Goal: Information Seeking & Learning: Learn about a topic

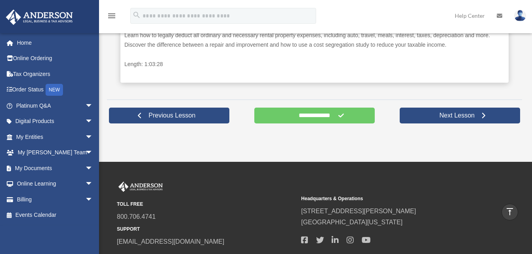
scroll to position [406, 0]
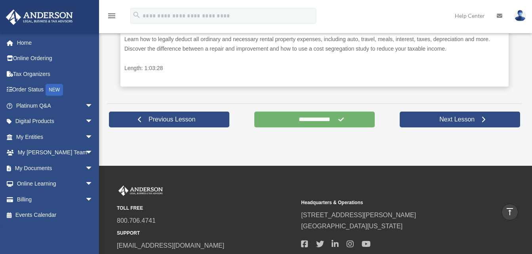
click at [316, 120] on input "**********" at bounding box center [314, 120] width 120 height 16
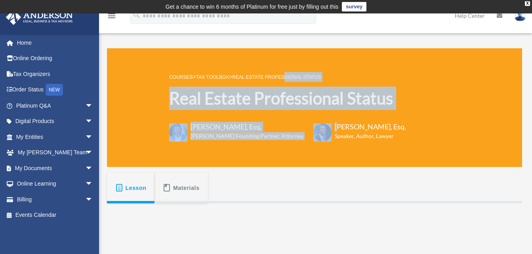
drag, startPoint x: 0, startPoint y: 0, endPoint x: 290, endPoint y: 55, distance: 295.4
click at [290, 55] on div "COURSES > Tax Toolbox > Real Estate Professional Status Real Estate Professiona…" at bounding box center [314, 107] width 415 height 119
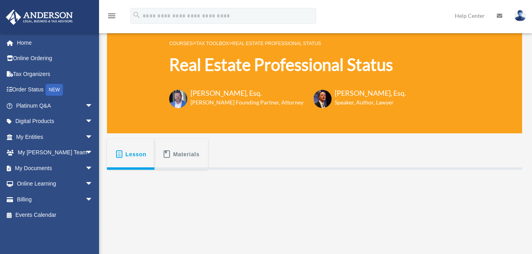
scroll to position [181, 0]
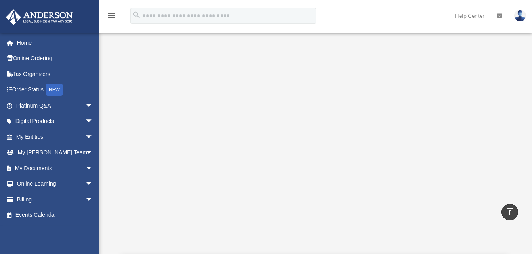
drag, startPoint x: 339, startPoint y: 194, endPoint x: 107, endPoint y: 145, distance: 236.8
click at [107, 145] on div "Understand the benefits of being able to claim IRS real estate professional tax…" at bounding box center [314, 173] width 415 height 301
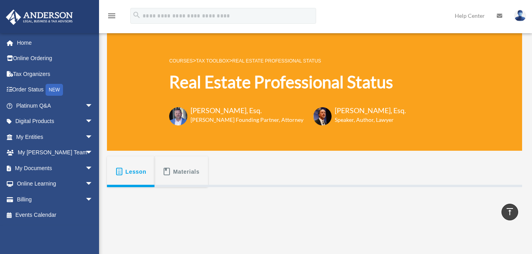
scroll to position [0, 0]
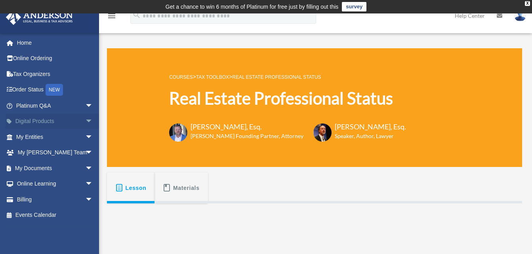
click at [53, 122] on link "Digital Products arrow_drop_down" at bounding box center [55, 122] width 99 height 16
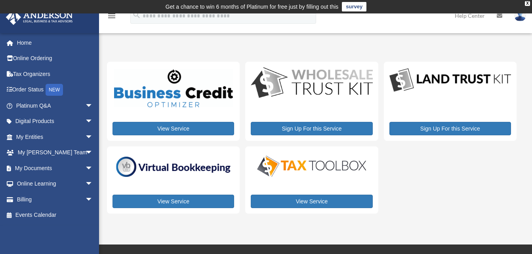
click at [299, 174] on img at bounding box center [312, 166] width 122 height 24
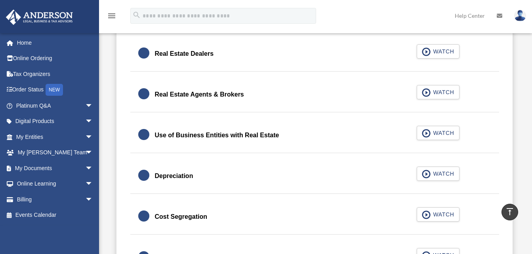
scroll to position [709, 0]
drag, startPoint x: 430, startPoint y: 135, endPoint x: 394, endPoint y: 134, distance: 36.1
click at [394, 134] on link "Use of Business Entities with Real Estate WATCH" at bounding box center [314, 135] width 353 height 19
click at [425, 134] on span "button" at bounding box center [426, 134] width 9 height 9
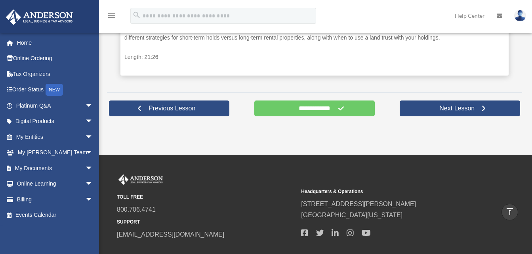
scroll to position [420, 0]
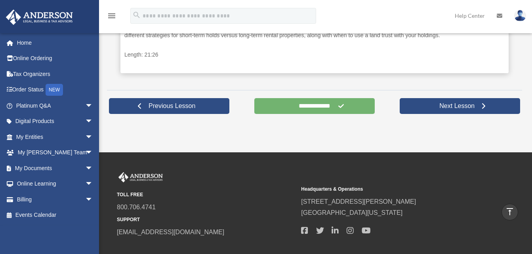
click at [311, 110] on input "**********" at bounding box center [314, 106] width 120 height 16
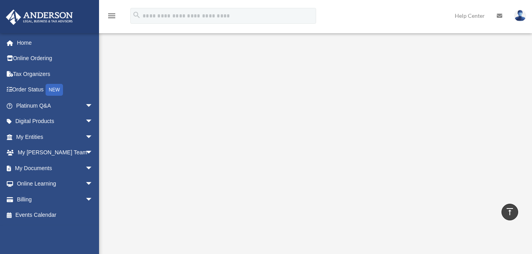
scroll to position [167, 0]
click at [64, 124] on link "Digital Products arrow_drop_down" at bounding box center [55, 122] width 99 height 16
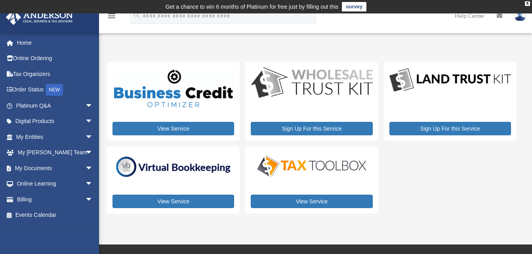
click at [299, 157] on img at bounding box center [312, 166] width 122 height 24
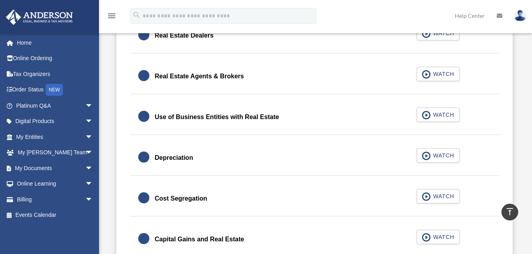
scroll to position [727, 0]
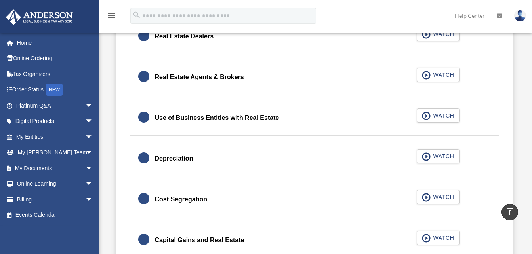
click at [141, 118] on div at bounding box center [143, 117] width 11 height 11
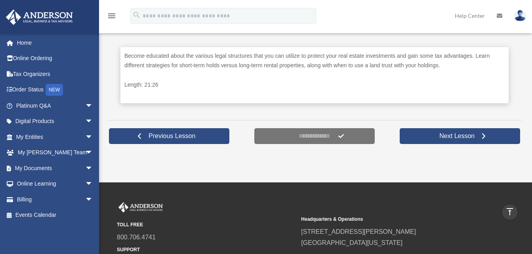
scroll to position [390, 0]
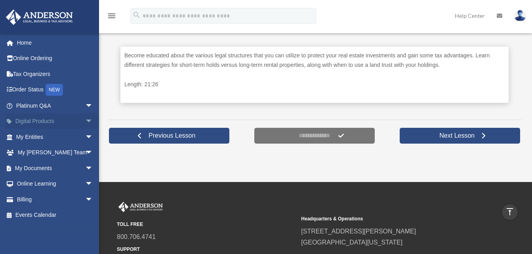
click at [66, 122] on link "Digital Products arrow_drop_down" at bounding box center [55, 122] width 99 height 16
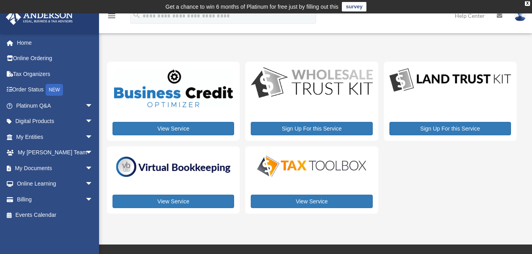
click at [308, 173] on img at bounding box center [312, 166] width 122 height 24
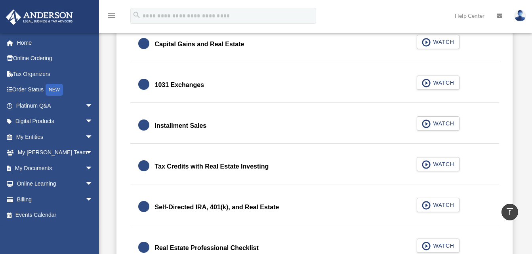
scroll to position [923, 0]
click at [428, 166] on span "button" at bounding box center [426, 165] width 9 height 9
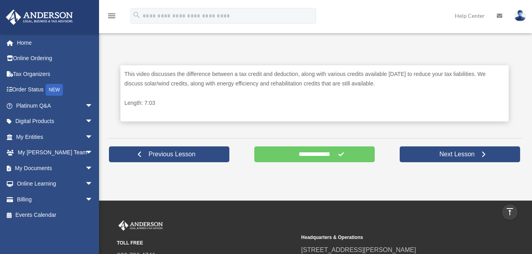
scroll to position [371, 0]
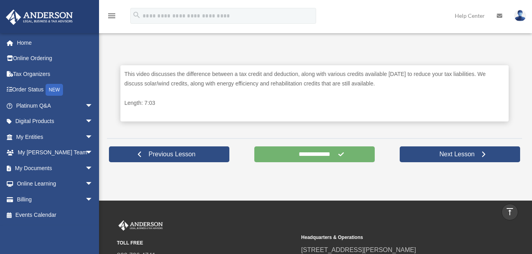
click at [325, 158] on input "**********" at bounding box center [314, 155] width 120 height 16
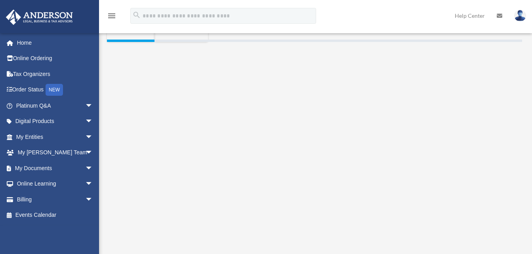
scroll to position [162, 0]
click at [58, 119] on link "Digital Products arrow_drop_down" at bounding box center [55, 122] width 99 height 16
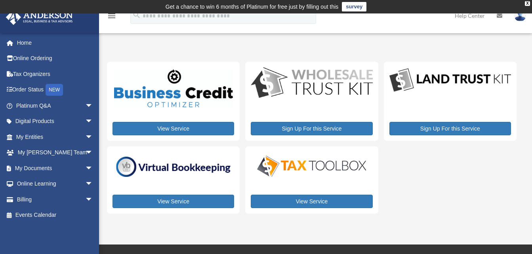
click at [309, 164] on img at bounding box center [312, 166] width 122 height 24
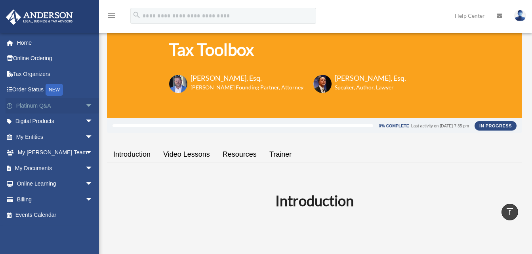
scroll to position [48, 0]
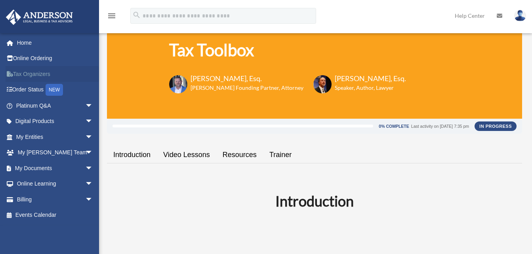
click at [56, 75] on link "Tax Organizers" at bounding box center [55, 74] width 99 height 16
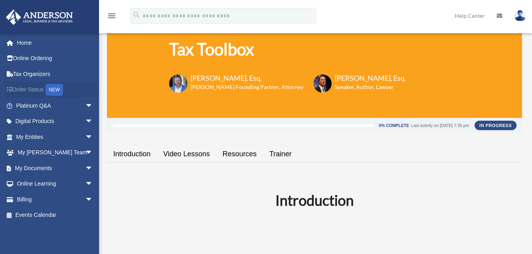
scroll to position [48, 0]
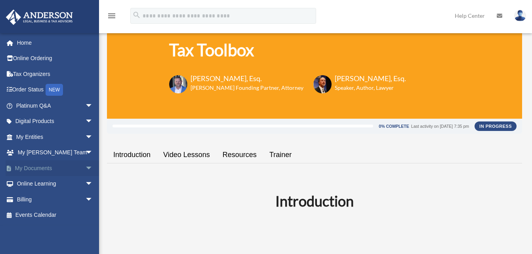
click at [52, 170] on link "My Documents arrow_drop_down" at bounding box center [55, 168] width 99 height 16
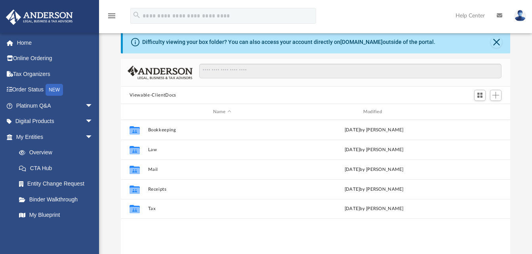
scroll to position [25, 0]
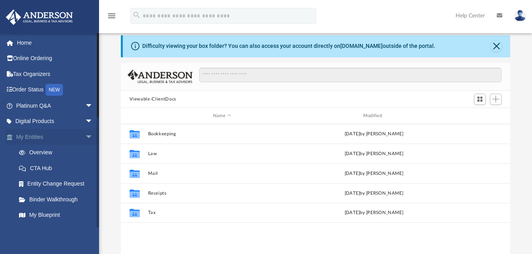
click at [42, 134] on link "My Entities arrow_drop_down" at bounding box center [55, 137] width 99 height 16
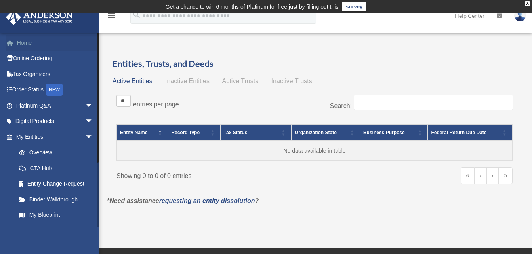
click at [28, 42] on link "Home" at bounding box center [55, 43] width 99 height 16
